Goal: Feedback & Contribution: Leave review/rating

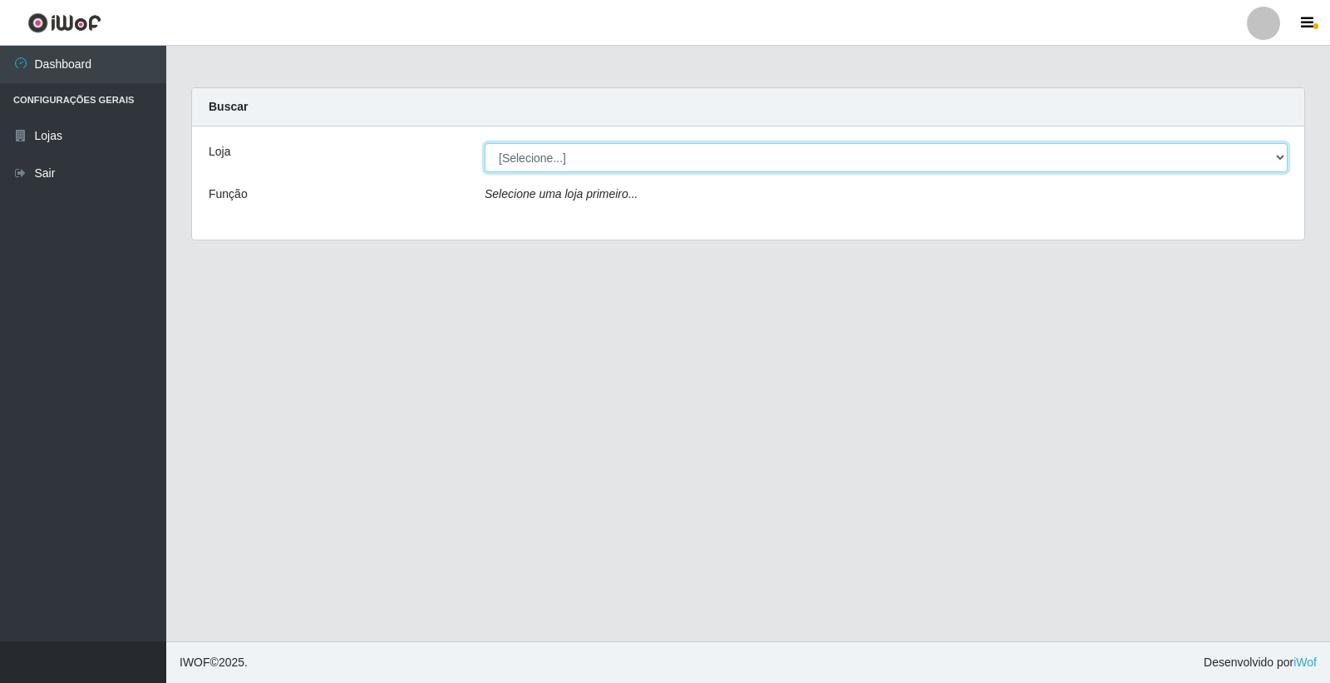
click at [533, 155] on select "[Selecione...] O Feirão - [GEOGRAPHIC_DATA]" at bounding box center [886, 157] width 803 height 29
select select "327"
click at [485, 143] on select "[Selecione...] O Feirão - [GEOGRAPHIC_DATA]" at bounding box center [886, 157] width 803 height 29
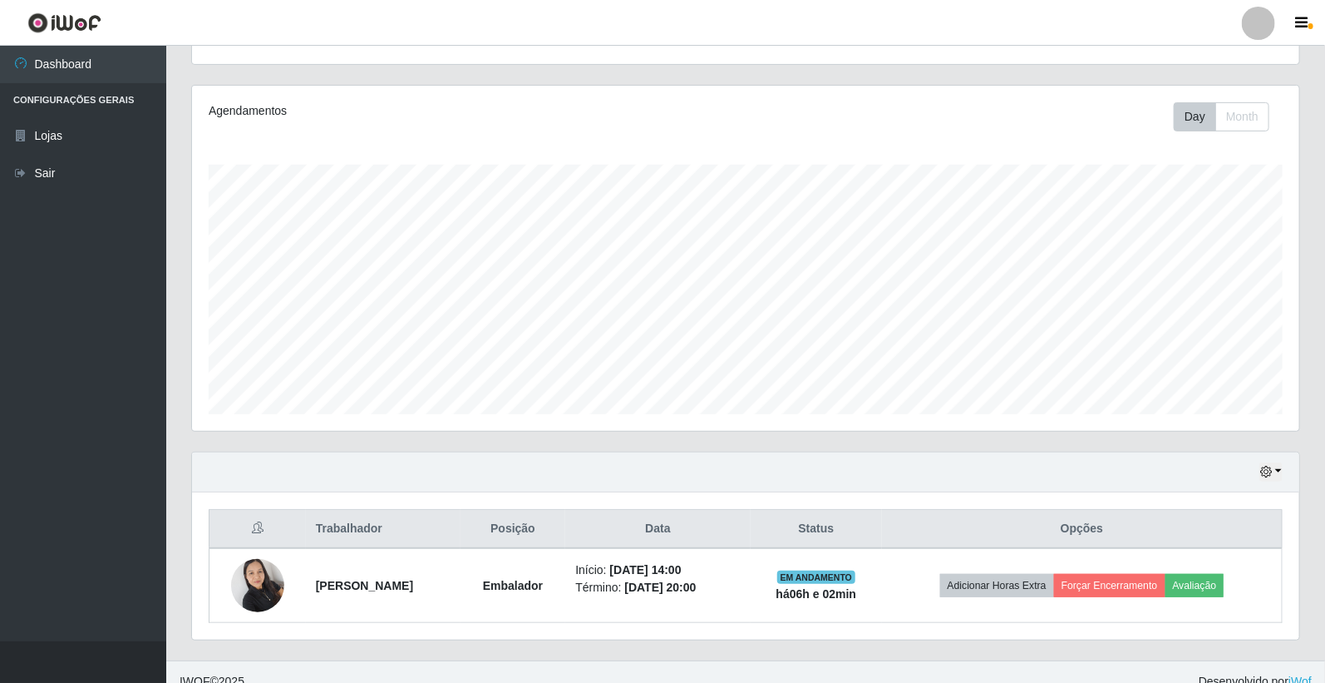
scroll to position [200, 0]
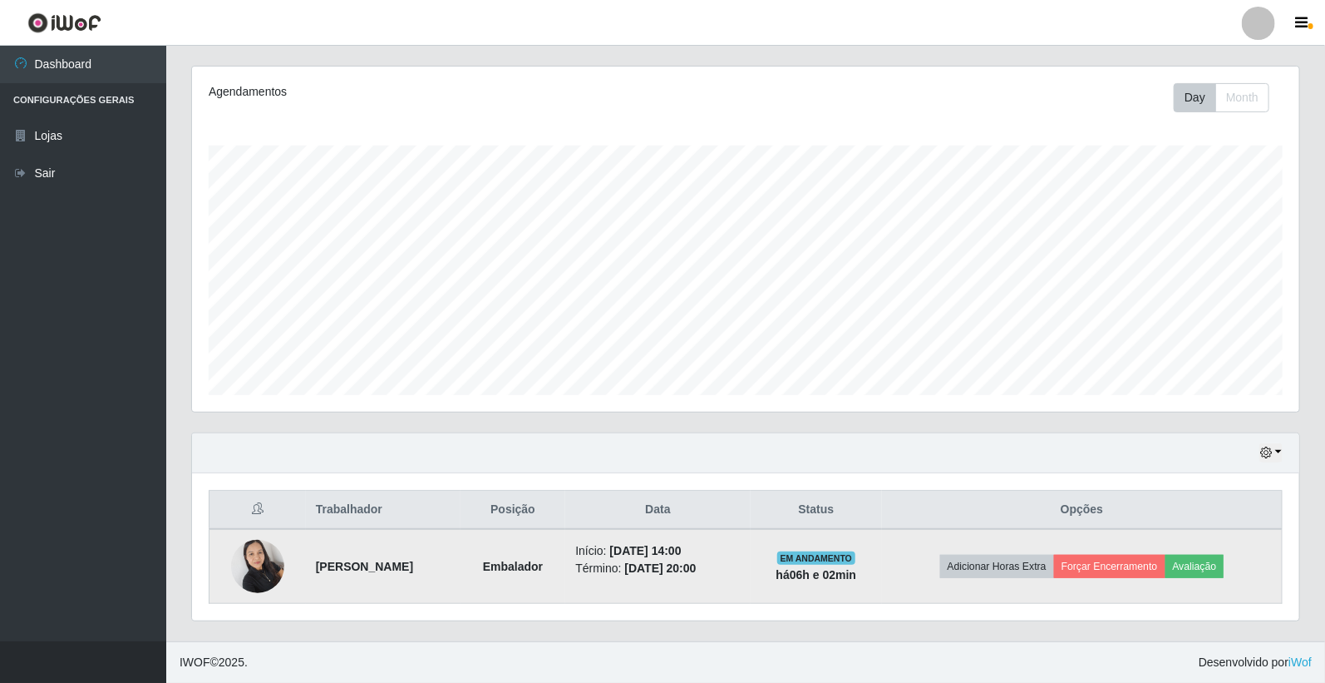
click at [833, 560] on span "EM ANDAMENTO" at bounding box center [816, 557] width 79 height 13
click at [855, 587] on td "EM ANDAMENTO há 06 h e 02 min" at bounding box center [816, 566] width 131 height 75
click at [1217, 570] on button "Avaliação" at bounding box center [1195, 566] width 59 height 23
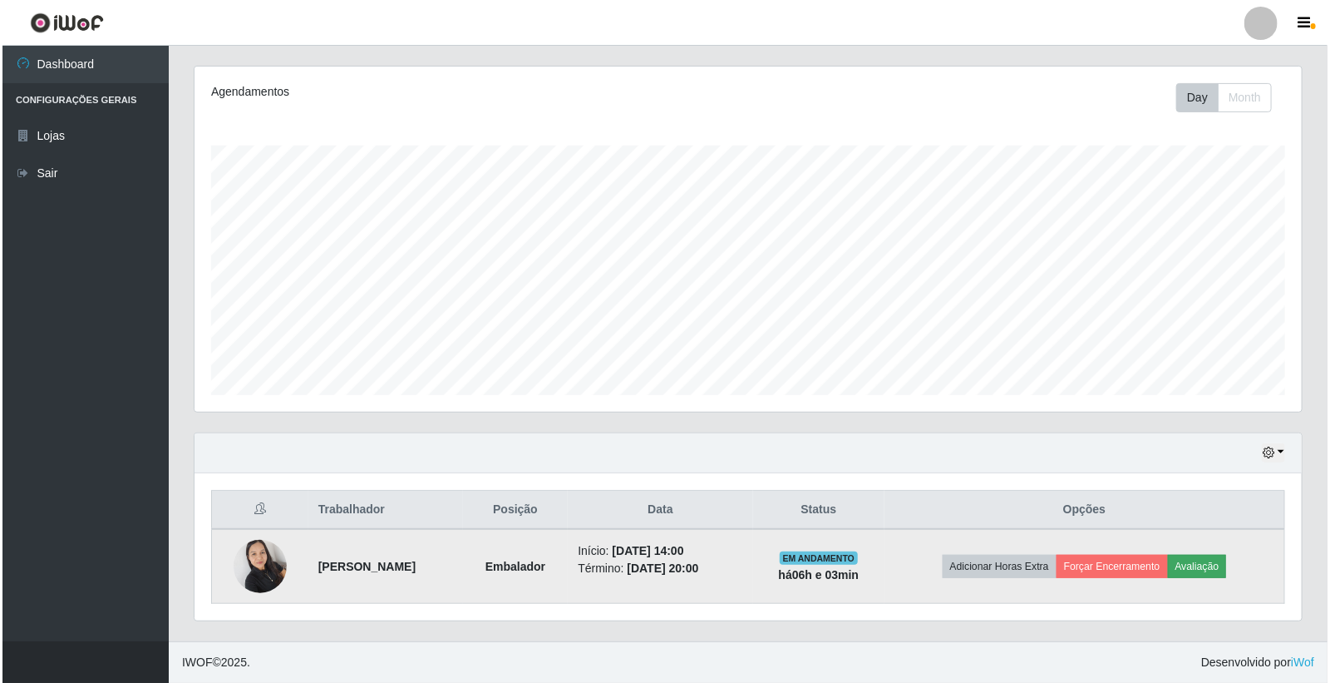
scroll to position [344, 1098]
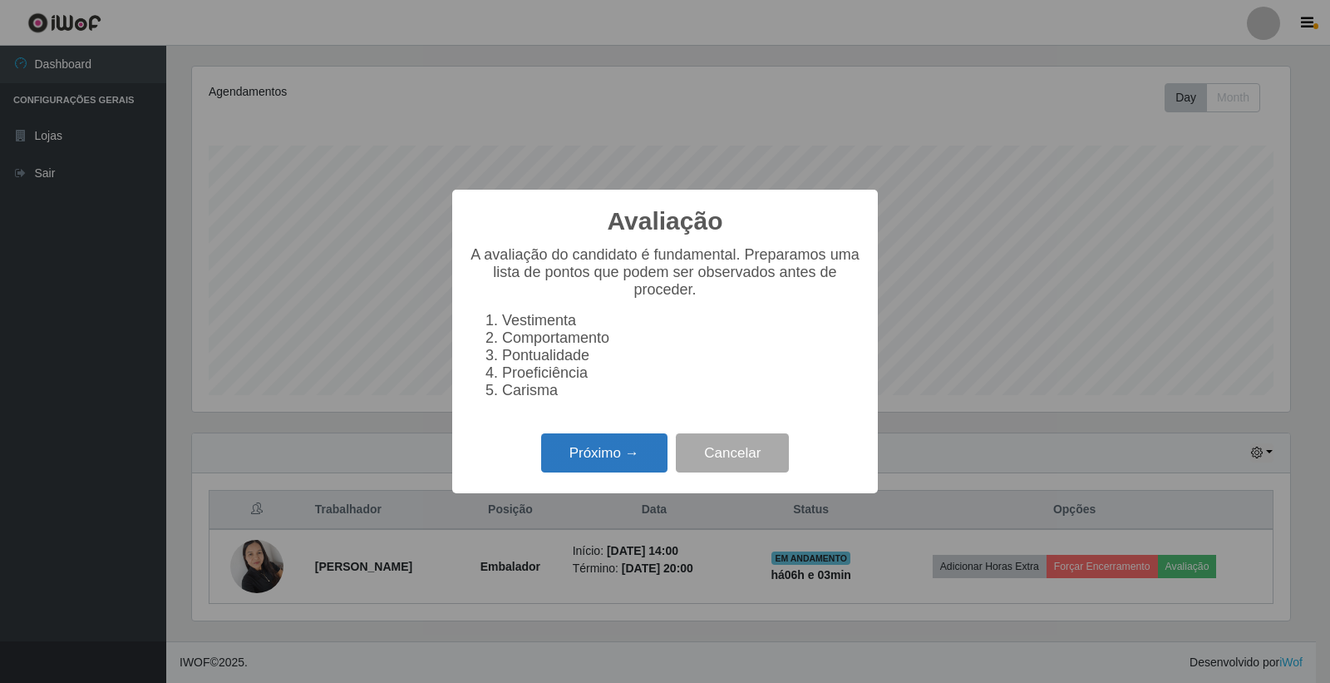
click at [647, 463] on button "Próximo →" at bounding box center [604, 452] width 126 height 39
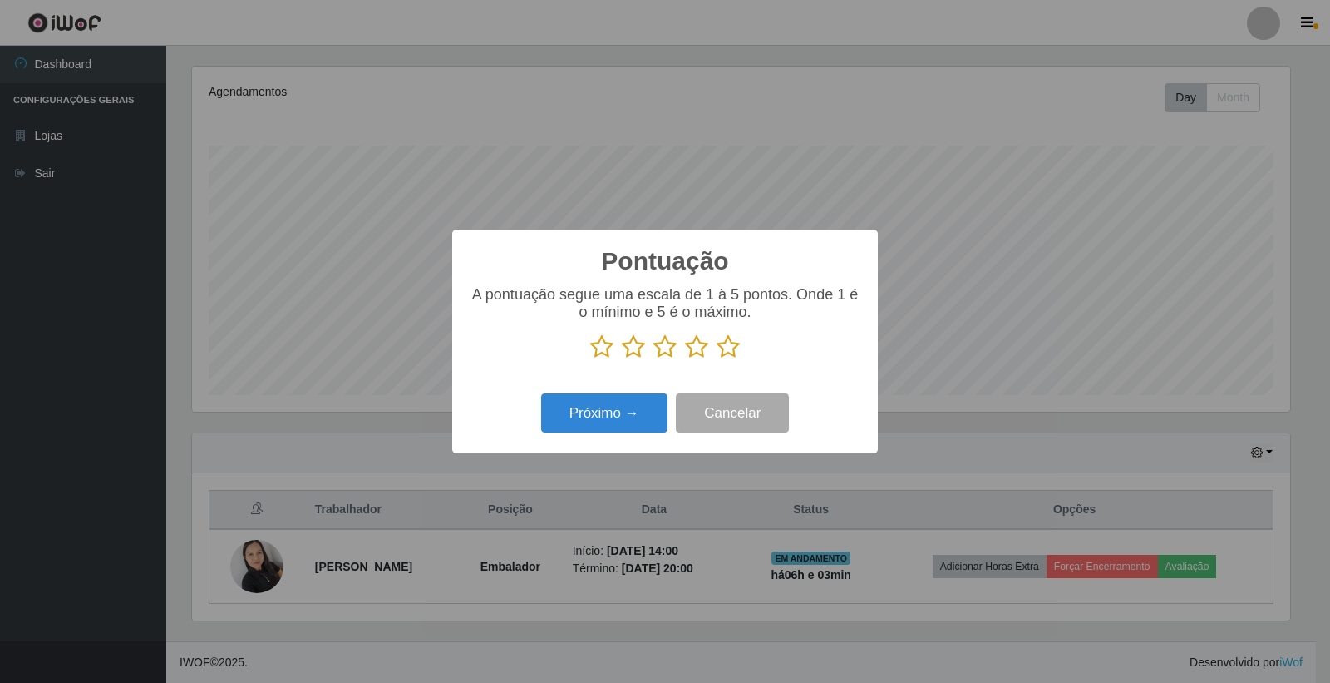
click at [699, 355] on icon at bounding box center [696, 346] width 23 height 25
click at [685, 359] on input "radio" at bounding box center [685, 359] width 0 height 0
click at [647, 422] on button "Próximo →" at bounding box center [604, 412] width 126 height 39
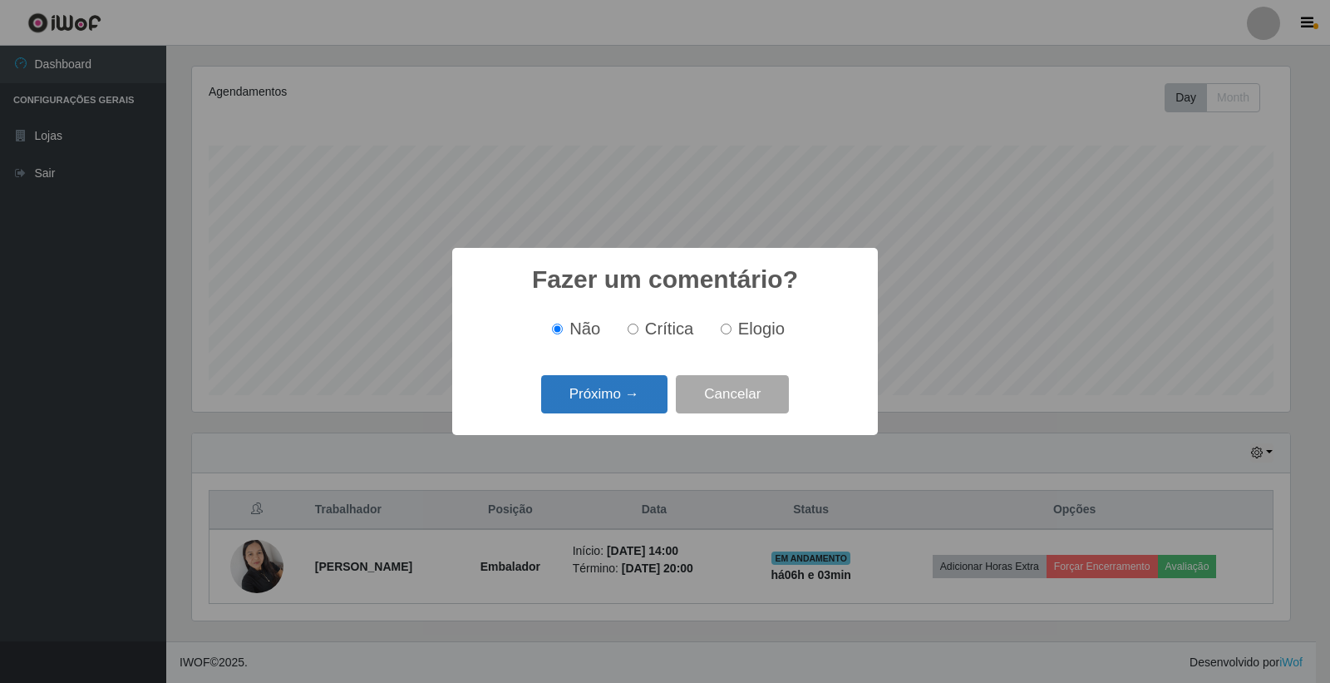
click at [607, 408] on button "Próximo →" at bounding box center [604, 394] width 126 height 39
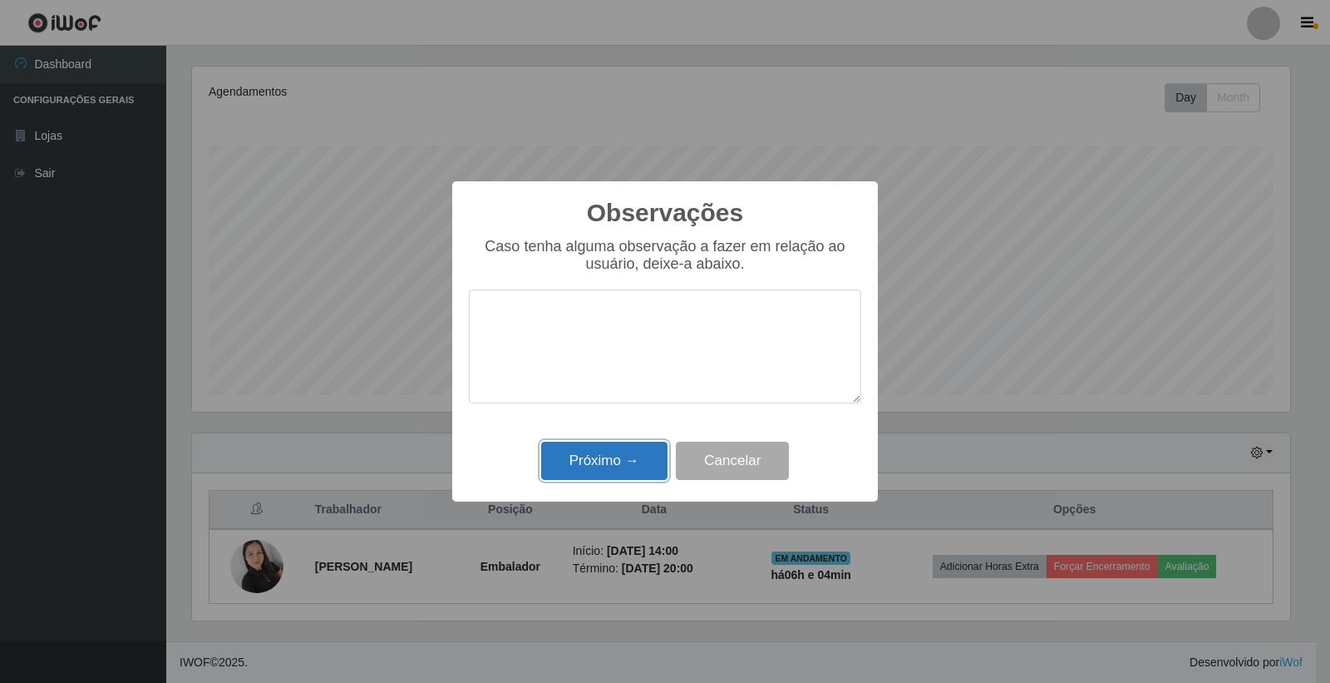
click at [621, 443] on button "Próximo →" at bounding box center [604, 461] width 126 height 39
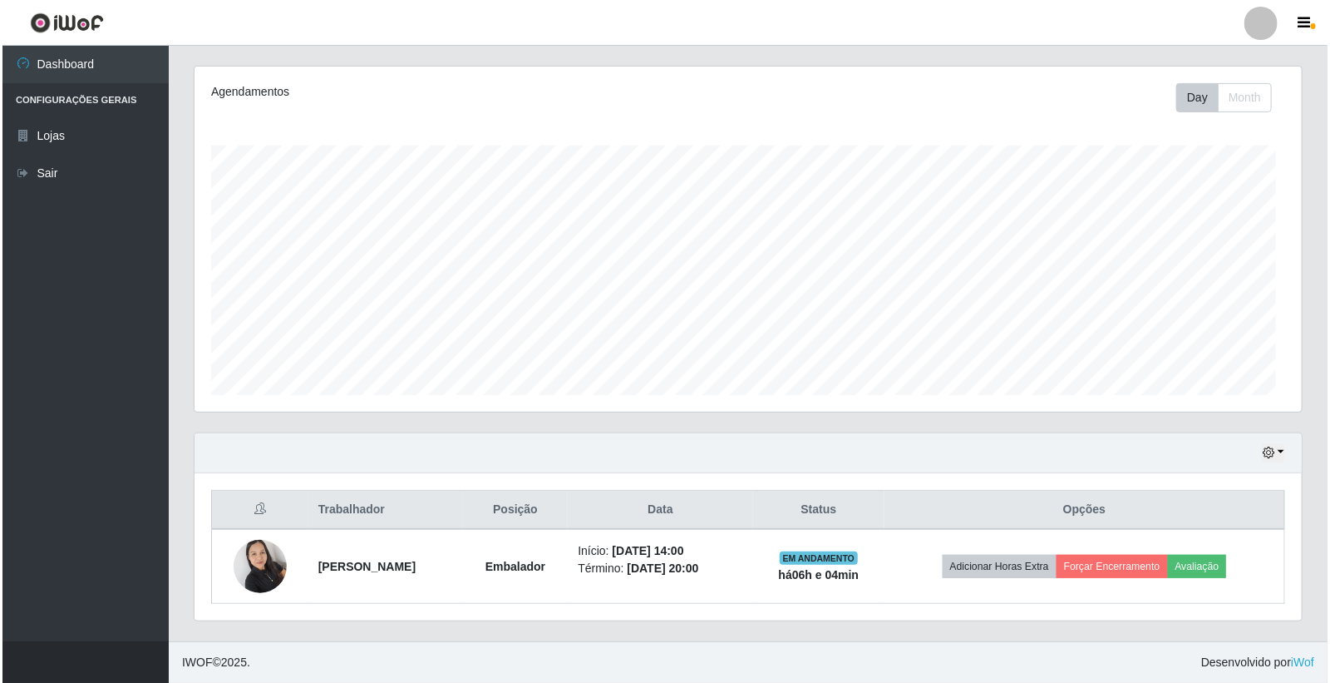
scroll to position [344, 1108]
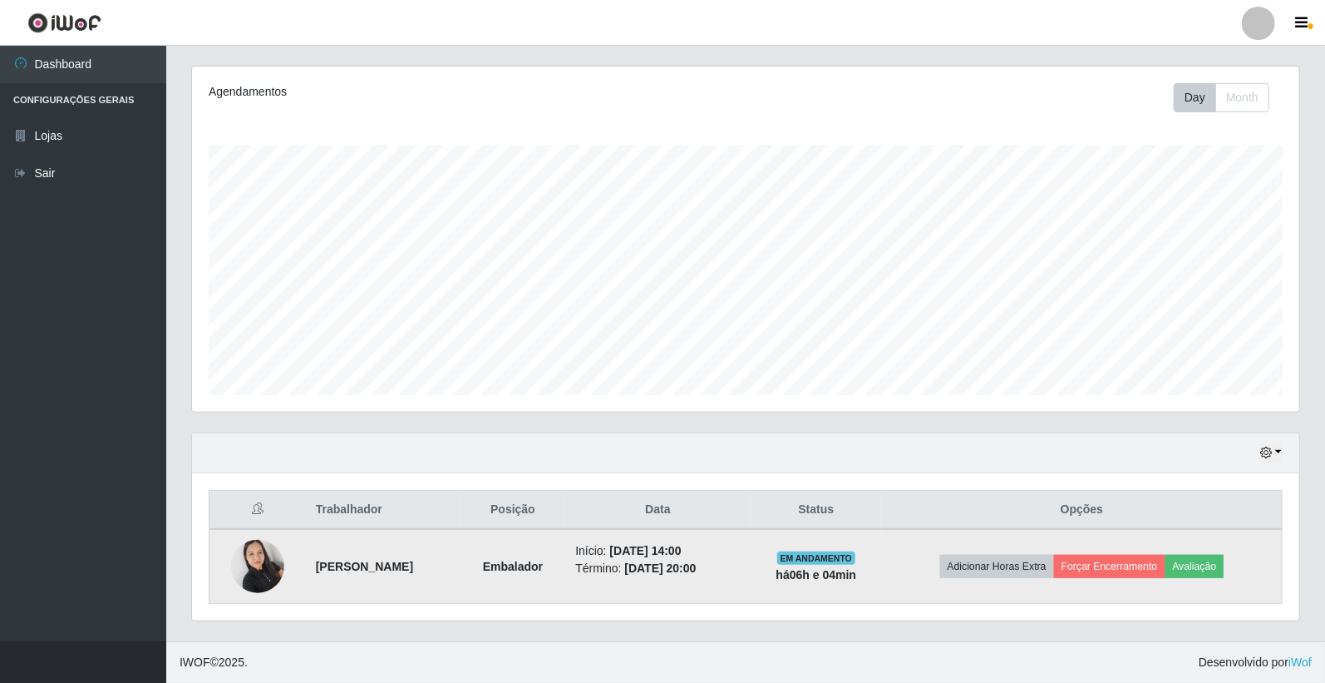
click at [566, 567] on td "Embalador" at bounding box center [514, 566] width 106 height 75
click at [684, 561] on time "[DATE] 20:00" at bounding box center [660, 567] width 72 height 13
click at [1133, 568] on button "Forçar Encerramento" at bounding box center [1109, 566] width 111 height 23
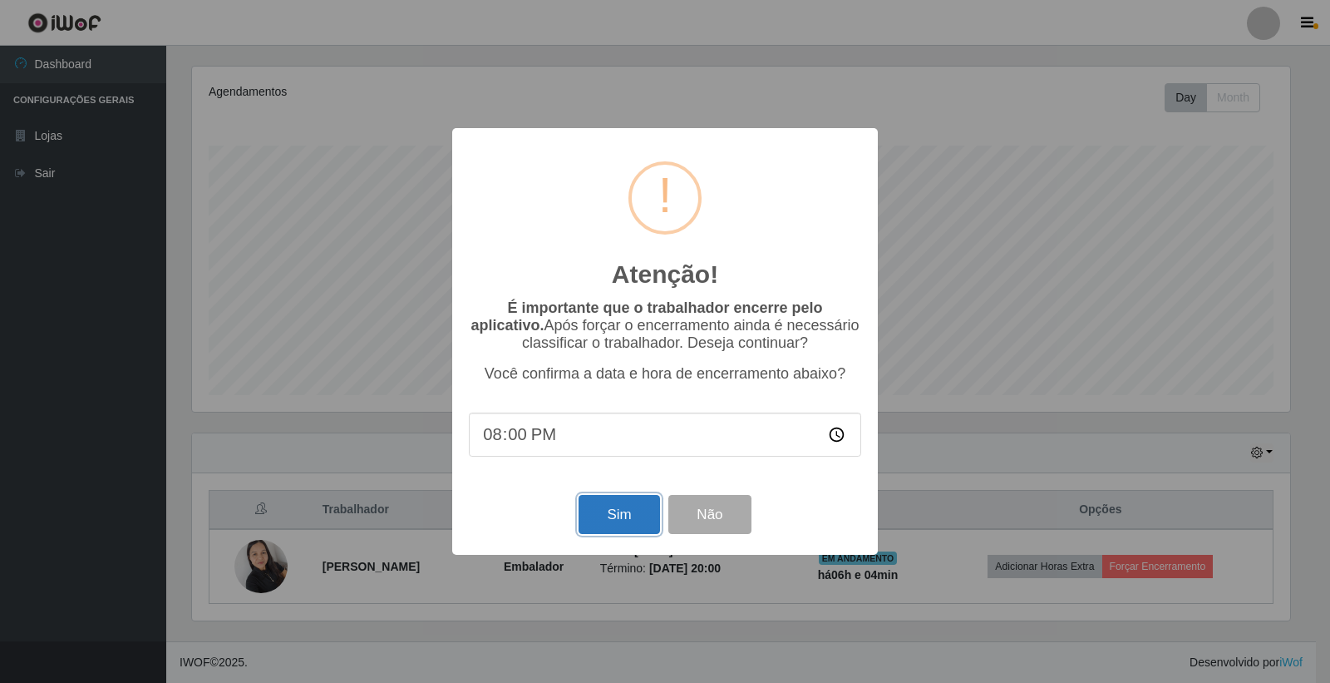
click at [621, 516] on button "Sim" at bounding box center [619, 514] width 81 height 39
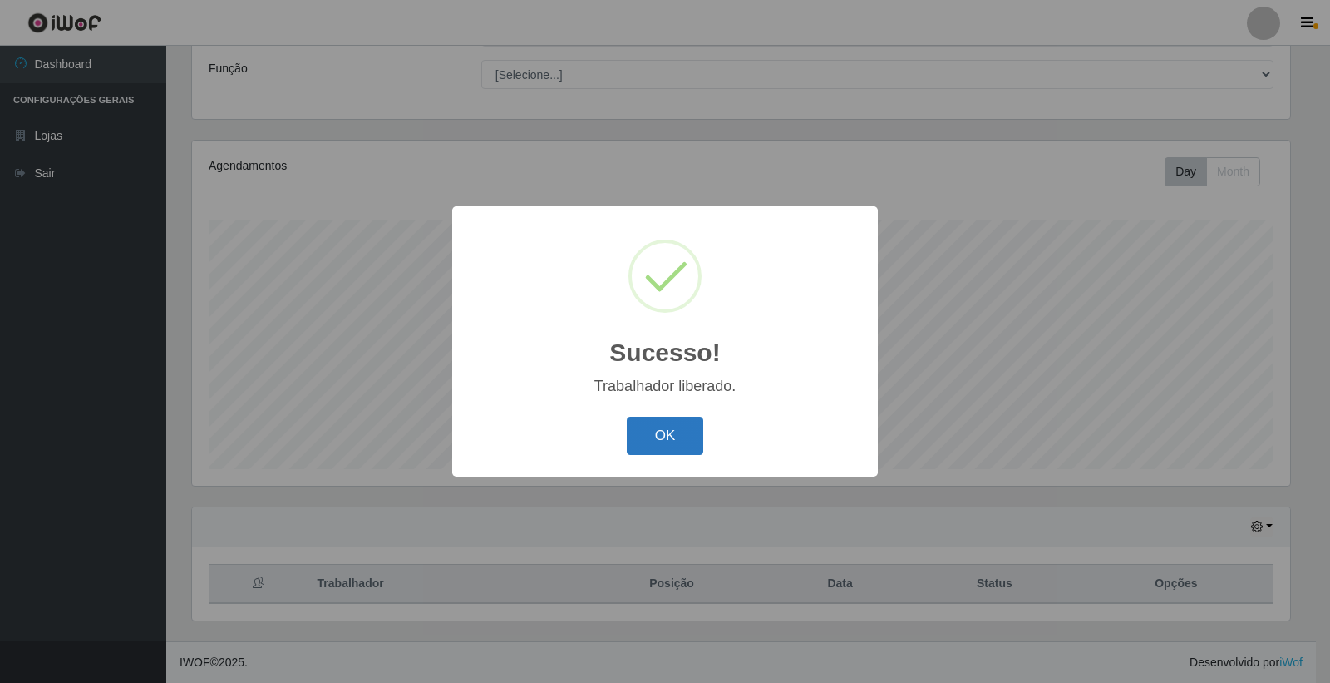
click at [661, 427] on button "OK" at bounding box center [665, 436] width 77 height 39
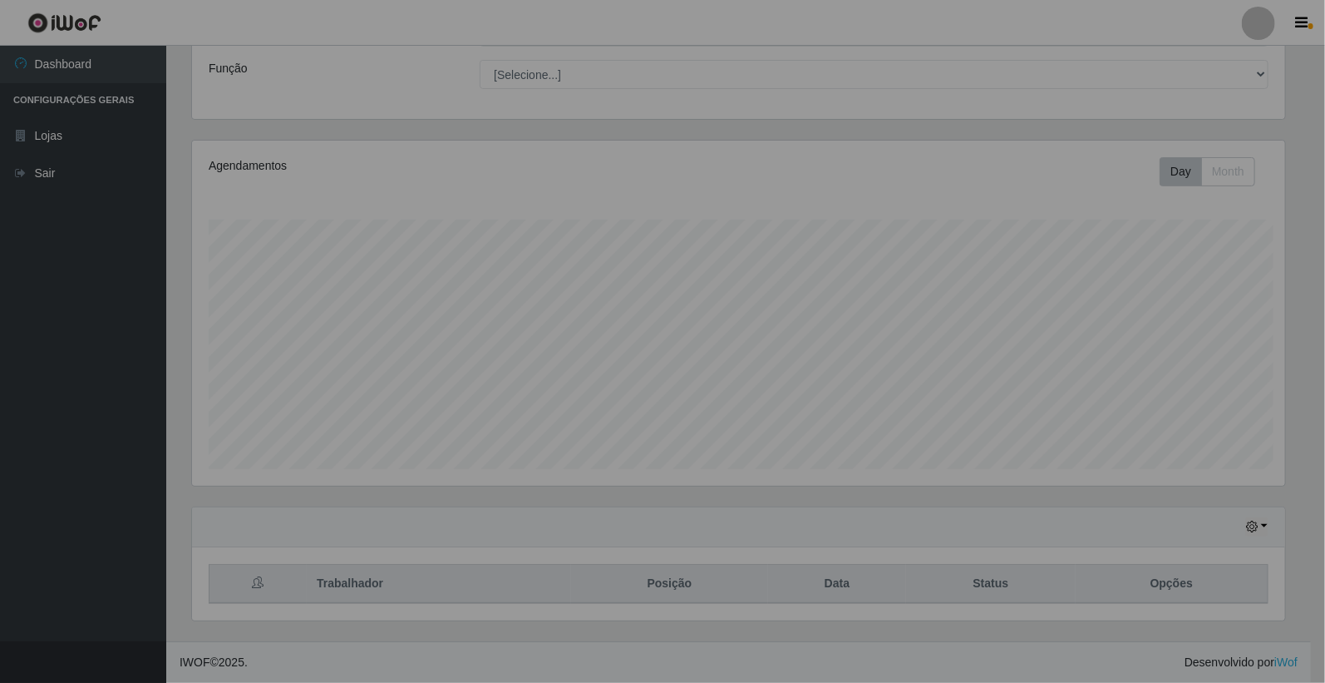
scroll to position [344, 1108]
